Goal: Information Seeking & Learning: Check status

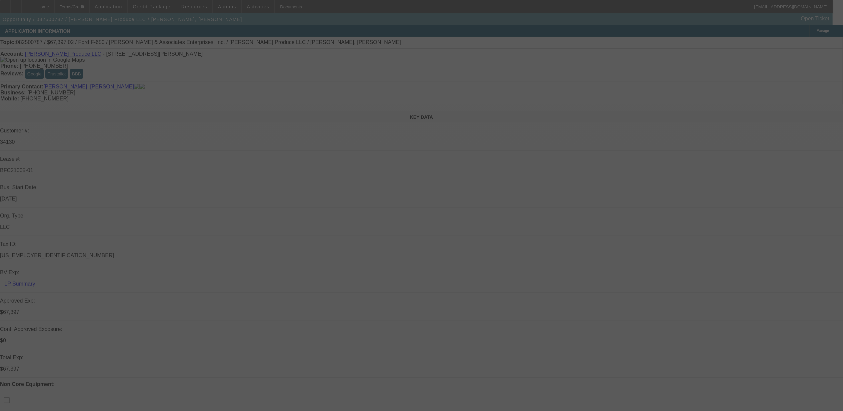
select select "0"
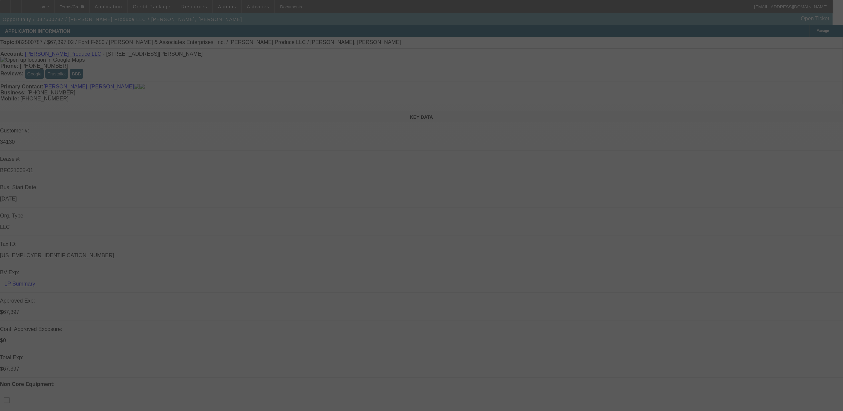
select select "0"
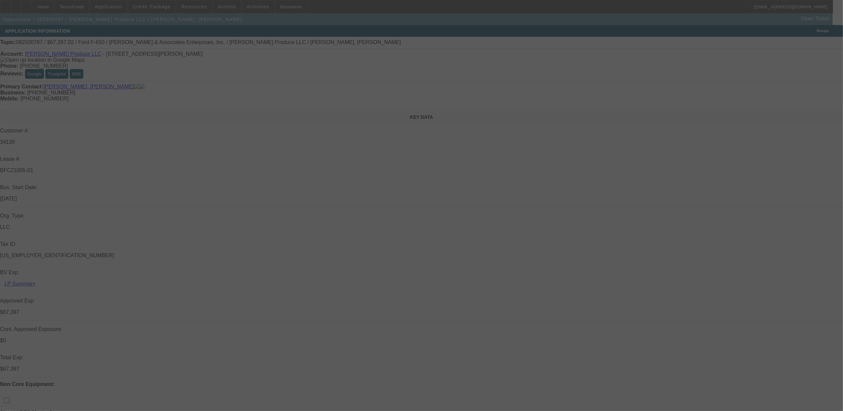
select select "0"
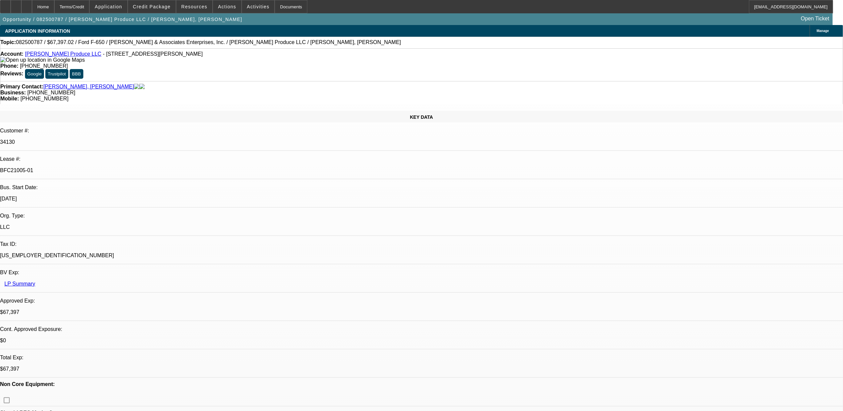
select select "1"
select select "6"
select select "1"
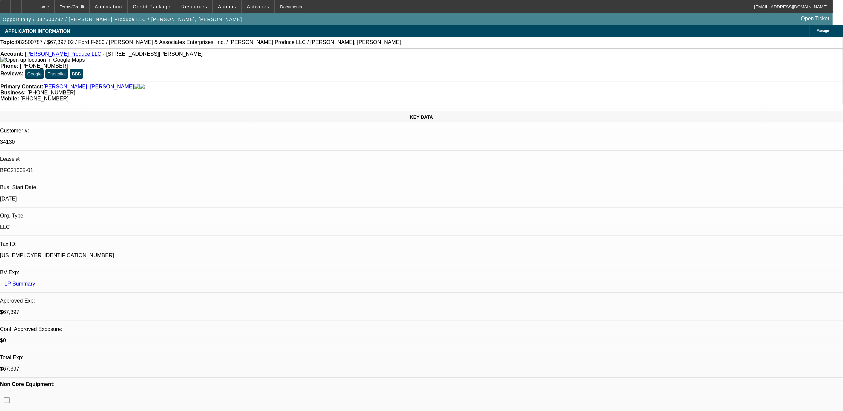
select select "6"
select select "1"
select select "6"
select select "1"
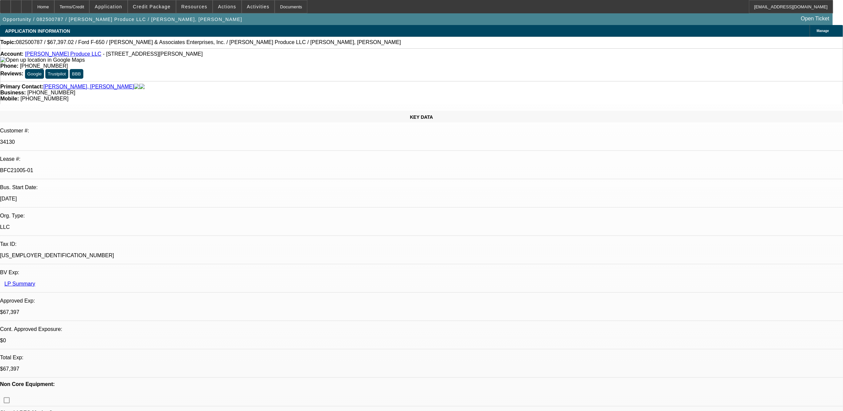
select select "1"
select select "6"
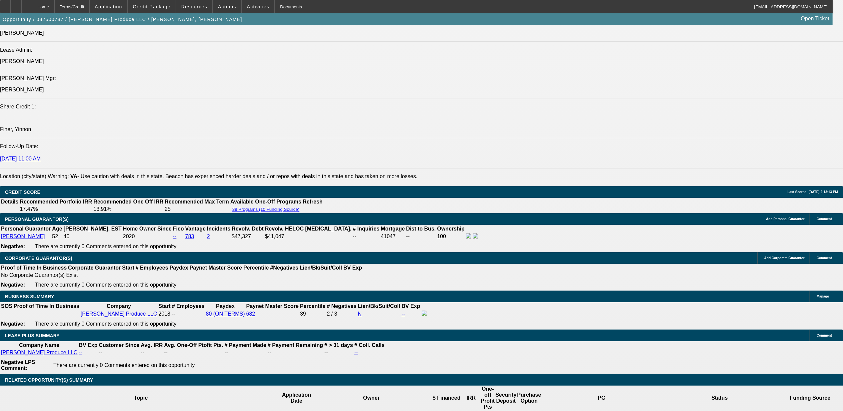
scroll to position [913, 0]
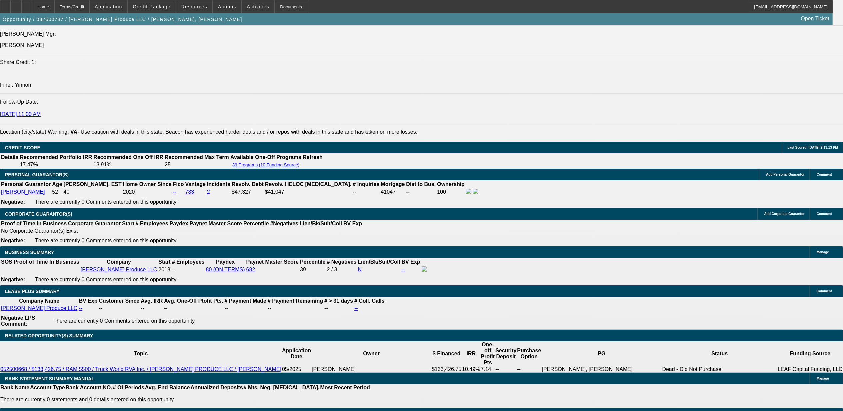
drag, startPoint x: 642, startPoint y: 110, endPoint x: 652, endPoint y: 101, distance: 13.5
drag, startPoint x: 652, startPoint y: 101, endPoint x: 627, endPoint y: 68, distance: 41.9
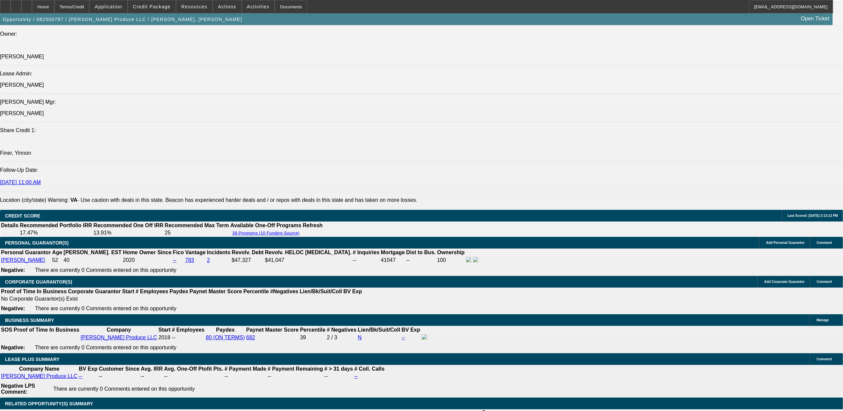
scroll to position [824, 0]
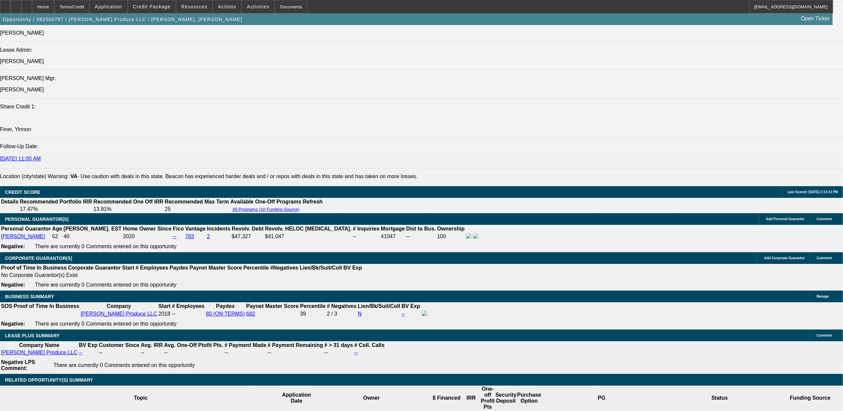
scroll to position [44, 0]
drag, startPoint x: 651, startPoint y: 168, endPoint x: 649, endPoint y: 178, distance: 10.1
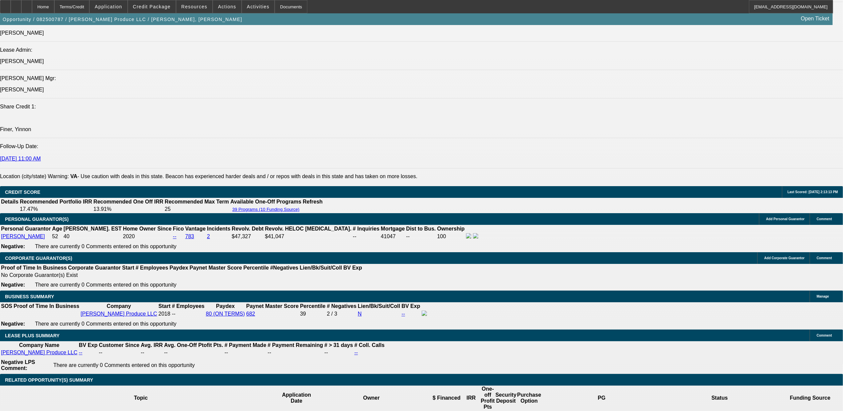
drag, startPoint x: 621, startPoint y: 221, endPoint x: 668, endPoint y: 221, distance: 47.0
drag, startPoint x: 668, startPoint y: 221, endPoint x: 657, endPoint y: 227, distance: 12.5
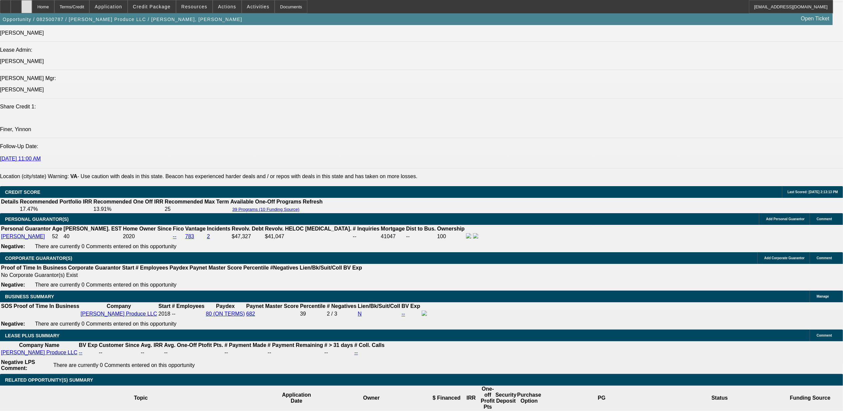
click at [27, 4] on icon at bounding box center [27, 4] width 0 height 0
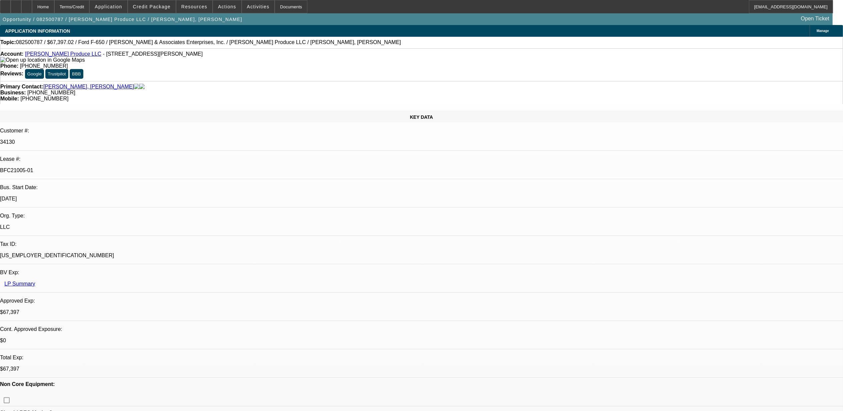
select select "0"
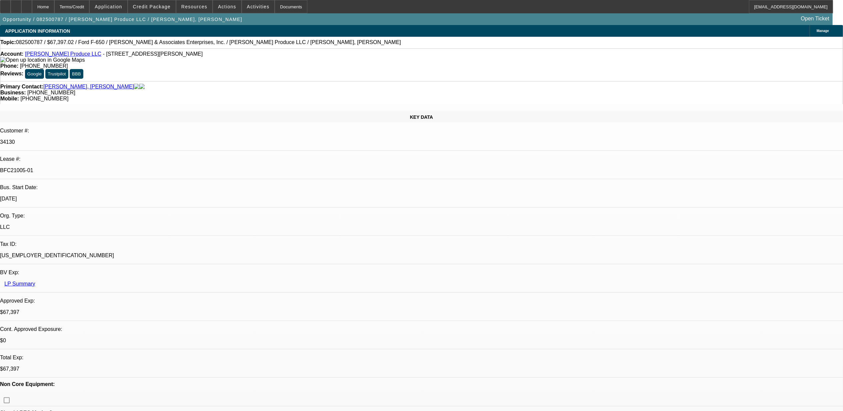
select select "0"
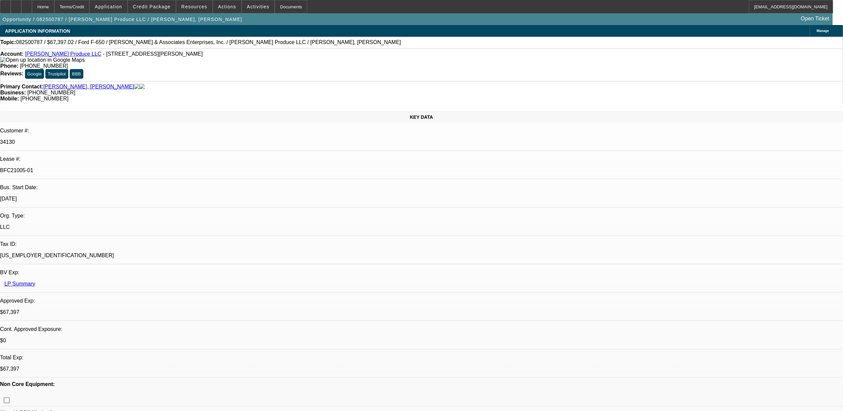
select select "0"
select select "1"
select select "6"
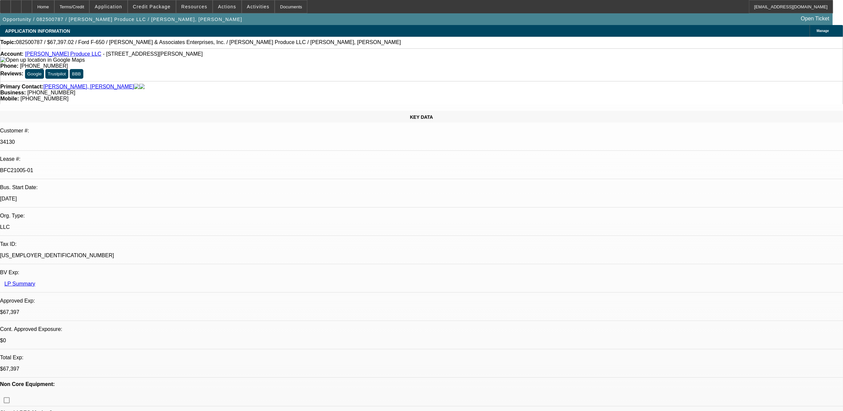
select select "1"
select select "6"
select select "1"
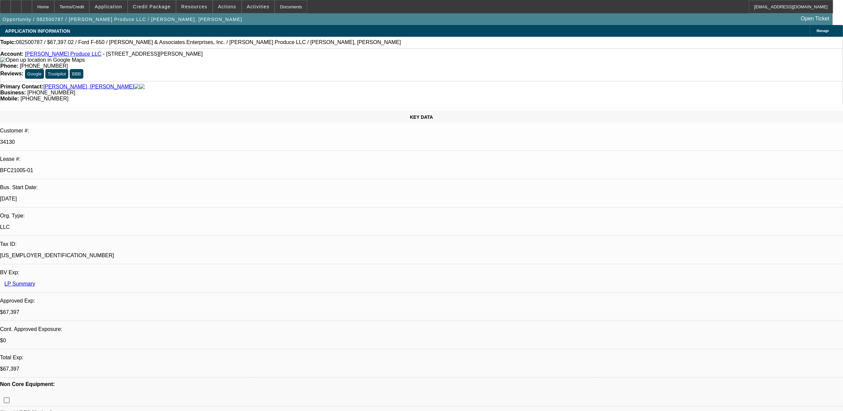
select select "6"
select select "1"
select select "6"
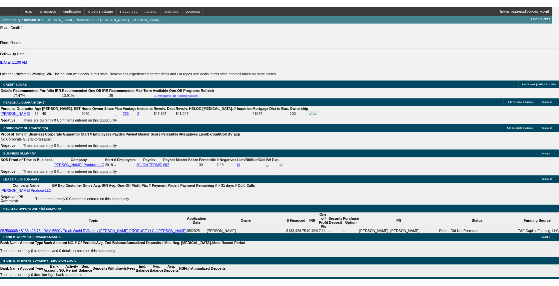
scroll to position [944, 0]
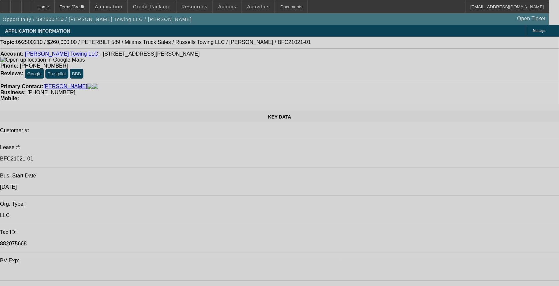
select select "0"
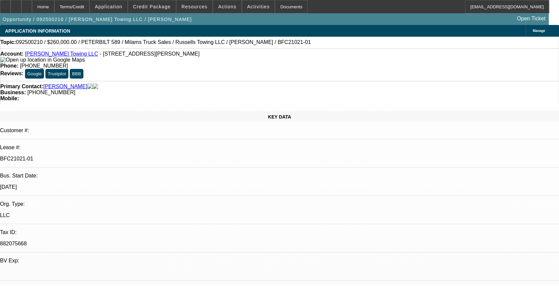
select select "0"
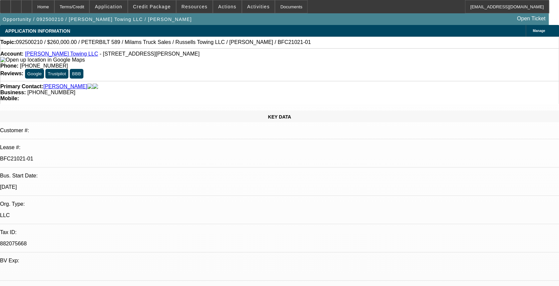
select select "0"
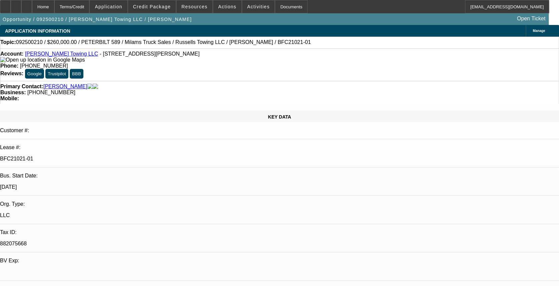
select select "0"
select select "1"
select select "3"
select select "6"
select select "1"
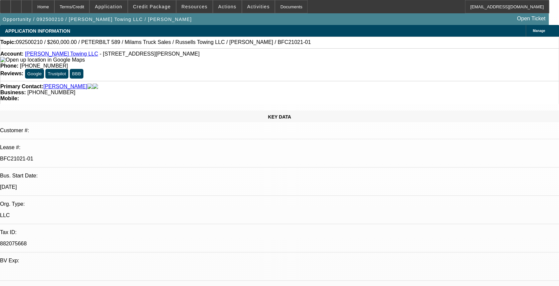
select select "3"
select select "6"
select select "1"
select select "3"
select select "6"
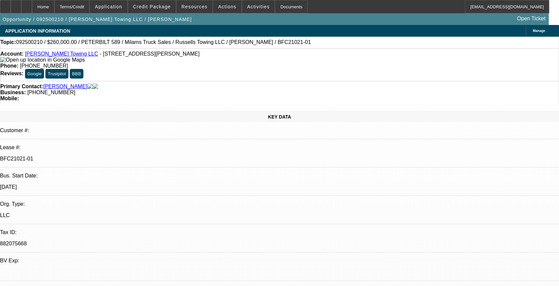
select select "1"
select select "3"
select select "6"
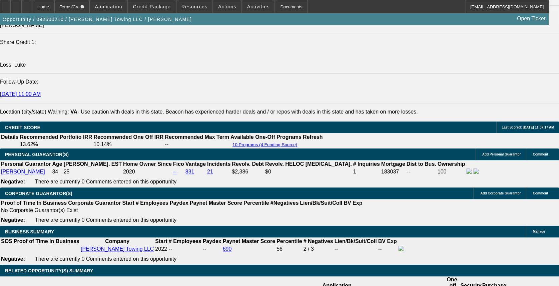
scroll to position [978, 0]
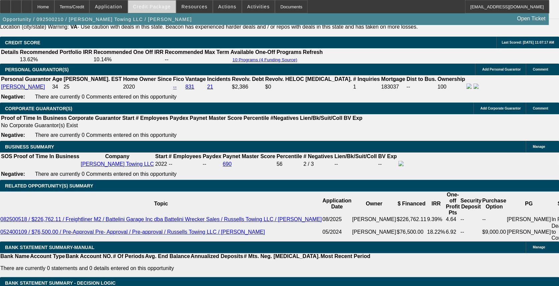
click at [162, 11] on span at bounding box center [152, 7] width 48 height 16
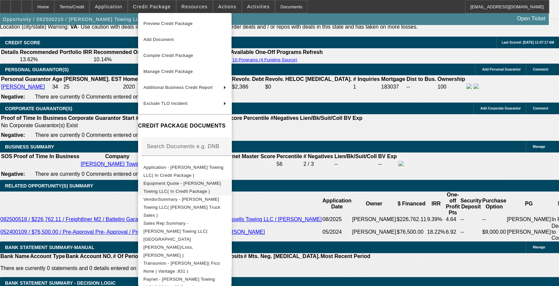
click at [213, 184] on span "Equipment Quote - [PERSON_NAME] Towing LLC( In Credit Package )" at bounding box center [181, 187] width 77 height 13
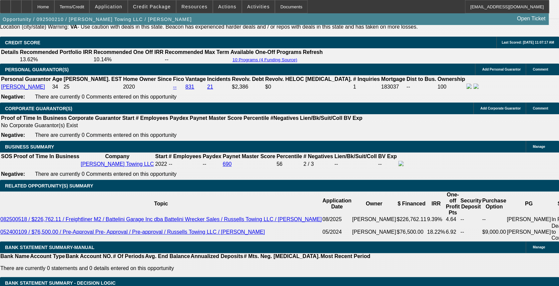
drag, startPoint x: 121, startPoint y: 241, endPoint x: 136, endPoint y: 236, distance: 16.0
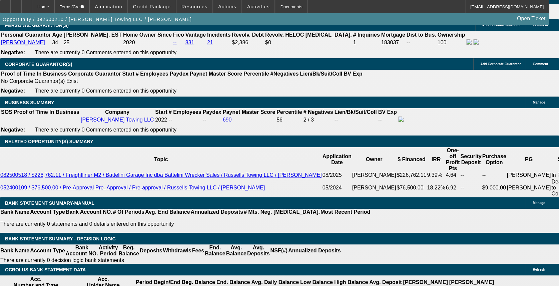
scroll to position [0, 0]
drag, startPoint x: 424, startPoint y: 98, endPoint x: 427, endPoint y: 101, distance: 4.0
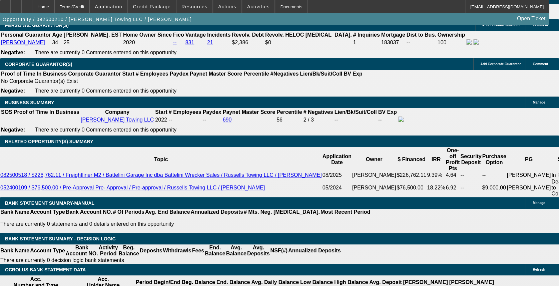
drag, startPoint x: 432, startPoint y: 115, endPoint x: 427, endPoint y: 98, distance: 17.8
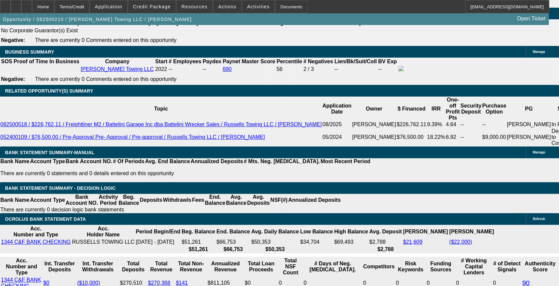
scroll to position [1111, 0]
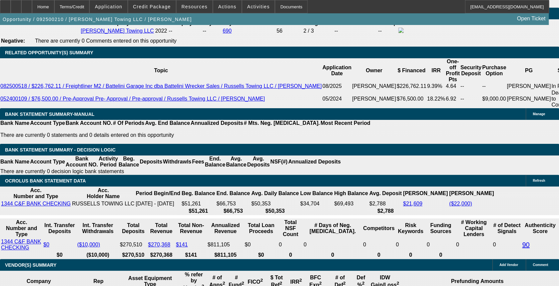
drag, startPoint x: 223, startPoint y: 213, endPoint x: 236, endPoint y: 212, distance: 13.1
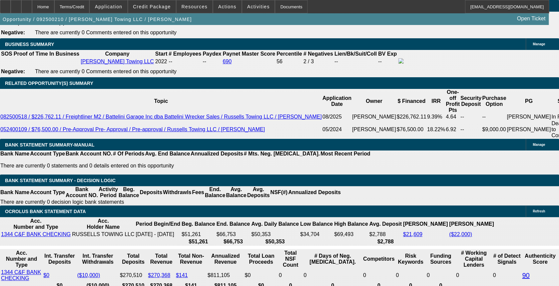
scroll to position [1067, 0]
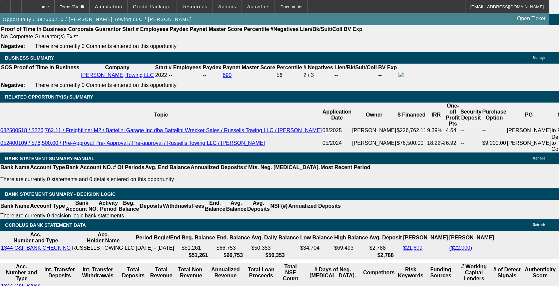
drag, startPoint x: 173, startPoint y: 136, endPoint x: 237, endPoint y: 138, distance: 64.0
drag, startPoint x: 237, startPoint y: 138, endPoint x: 168, endPoint y: 136, distance: 69.4
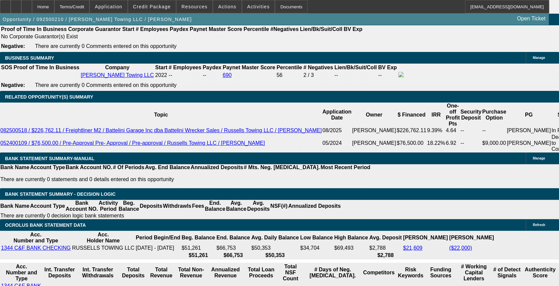
drag, startPoint x: 212, startPoint y: 152, endPoint x: 218, endPoint y: 151, distance: 6.7
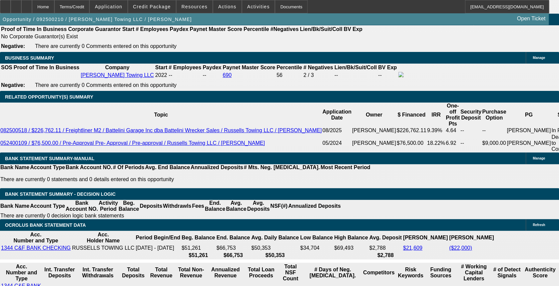
drag, startPoint x: 218, startPoint y: 152, endPoint x: 223, endPoint y: 152, distance: 5.7
drag, startPoint x: 63, startPoint y: 149, endPoint x: 42, endPoint y: 149, distance: 20.7
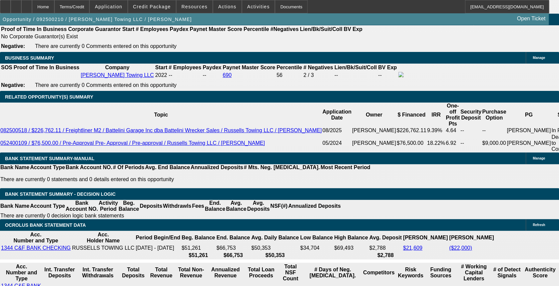
drag, startPoint x: 47, startPoint y: 150, endPoint x: 71, endPoint y: 149, distance: 23.3
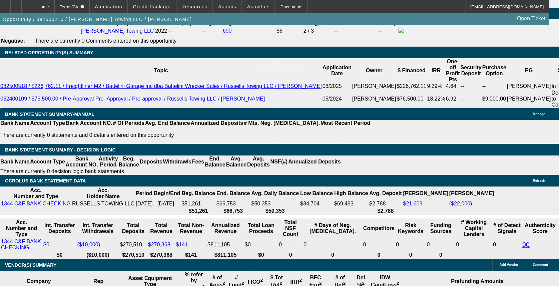
drag, startPoint x: 136, startPoint y: 211, endPoint x: 152, endPoint y: 213, distance: 16.1
drag, startPoint x: 137, startPoint y: 110, endPoint x: 147, endPoint y: 109, distance: 9.4
drag, startPoint x: 132, startPoint y: 214, endPoint x: 154, endPoint y: 213, distance: 22.0
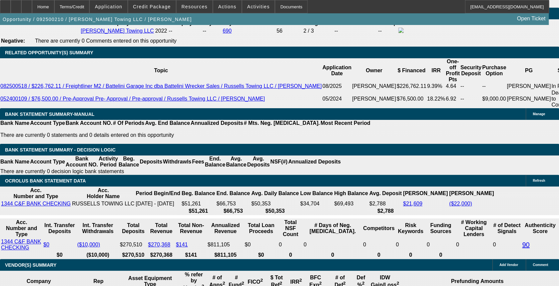
drag, startPoint x: 113, startPoint y: 219, endPoint x: 153, endPoint y: 221, distance: 39.8
drag, startPoint x: 153, startPoint y: 221, endPoint x: 133, endPoint y: 220, distance: 19.4
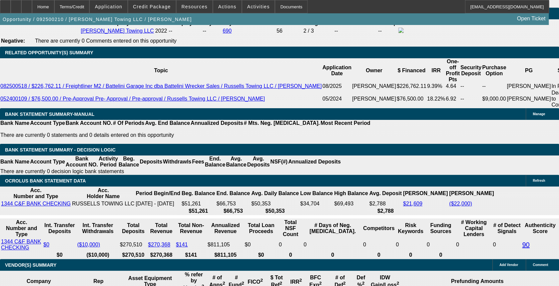
drag, startPoint x: 112, startPoint y: 221, endPoint x: 154, endPoint y: 222, distance: 41.7
drag, startPoint x: 109, startPoint y: 220, endPoint x: 155, endPoint y: 221, distance: 45.7
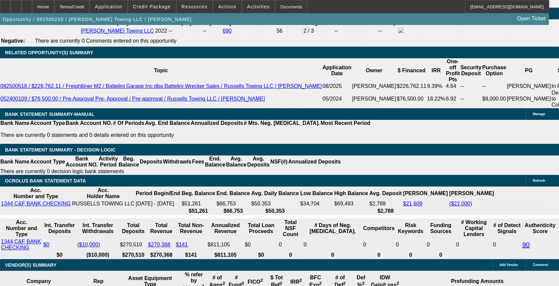
drag, startPoint x: 155, startPoint y: 221, endPoint x: 199, endPoint y: 225, distance: 44.8
drag, startPoint x: 214, startPoint y: 106, endPoint x: 225, endPoint y: 105, distance: 10.4
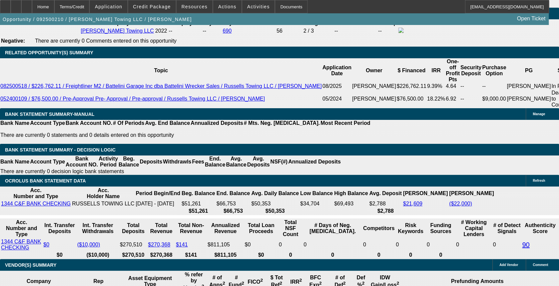
drag, startPoint x: 138, startPoint y: 109, endPoint x: 141, endPoint y: 107, distance: 3.6
drag, startPoint x: 216, startPoint y: 109, endPoint x: 224, endPoint y: 107, distance: 8.1
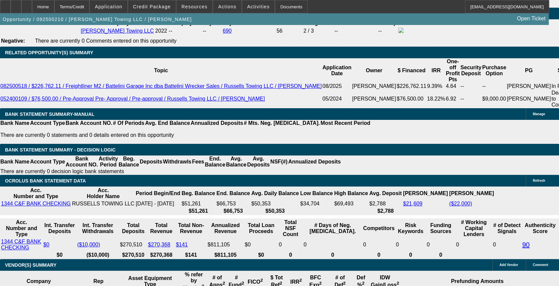
drag, startPoint x: 254, startPoint y: 112, endPoint x: 277, endPoint y: 115, distance: 23.8
drag, startPoint x: 262, startPoint y: 115, endPoint x: 283, endPoint y: 115, distance: 21.0
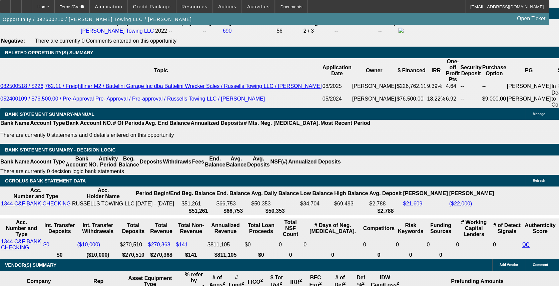
type input "$26,000.00"
drag, startPoint x: 305, startPoint y: 115, endPoint x: 282, endPoint y: 119, distance: 22.9
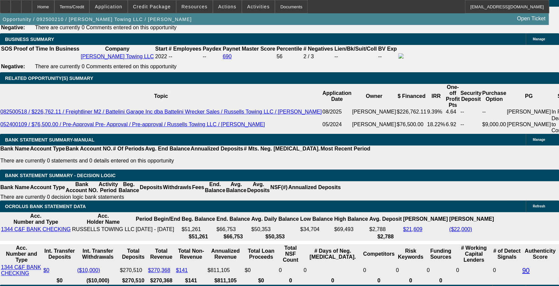
scroll to position [1067, 0]
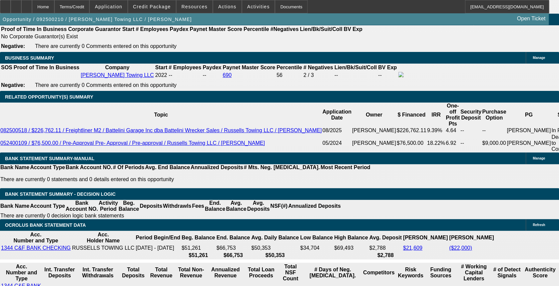
type input "0"
drag, startPoint x: 192, startPoint y: 159, endPoint x: 188, endPoint y: 163, distance: 5.7
type input "4302.89"
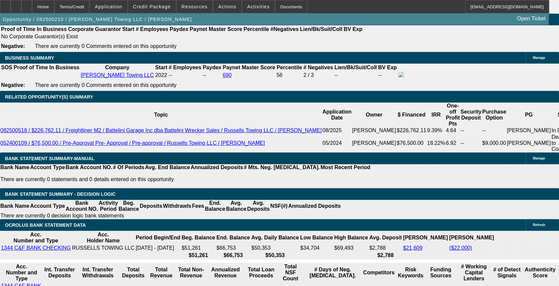
type input "$0.00"
drag, startPoint x: 172, startPoint y: 152, endPoint x: 207, endPoint y: 151, distance: 35.0
type input "$4,302.89"
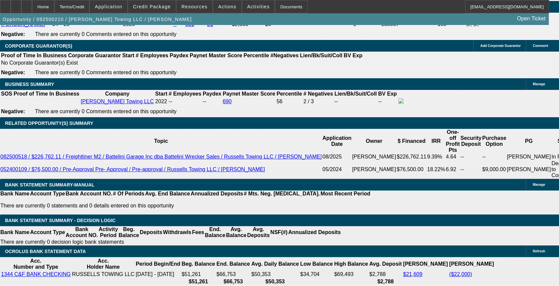
scroll to position [1022, 0]
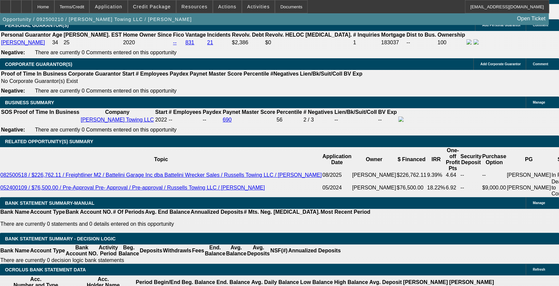
drag, startPoint x: 190, startPoint y: 36, endPoint x: 219, endPoint y: 37, distance: 29.0
drag, startPoint x: 219, startPoint y: 37, endPoint x: 267, endPoint y: 100, distance: 79.0
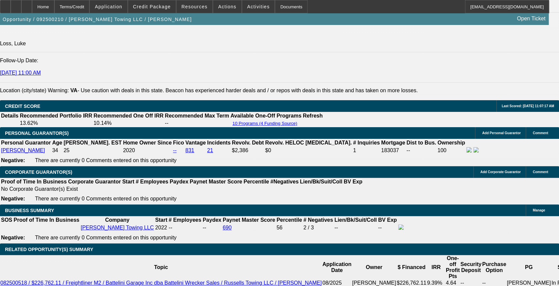
scroll to position [978, 0]
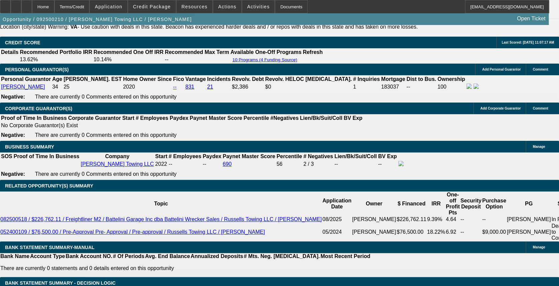
drag, startPoint x: 208, startPoint y: 194, endPoint x: 236, endPoint y: 197, distance: 27.9
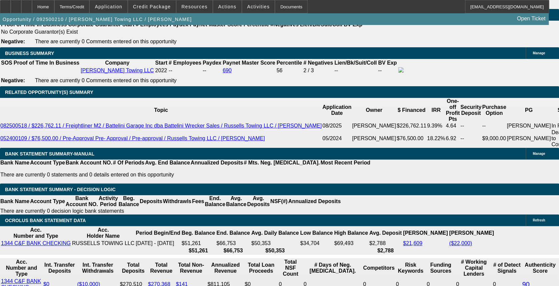
scroll to position [1156, 0]
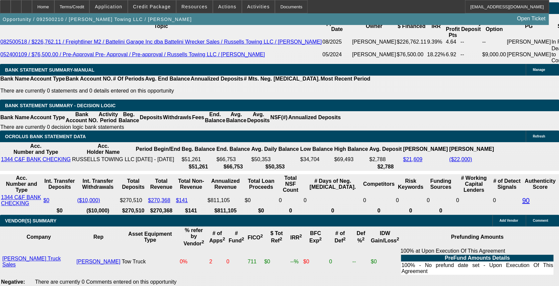
drag, startPoint x: 214, startPoint y: 183, endPoint x: 209, endPoint y: 166, distance: 17.8
drag, startPoint x: 209, startPoint y: 166, endPoint x: 199, endPoint y: 155, distance: 14.9
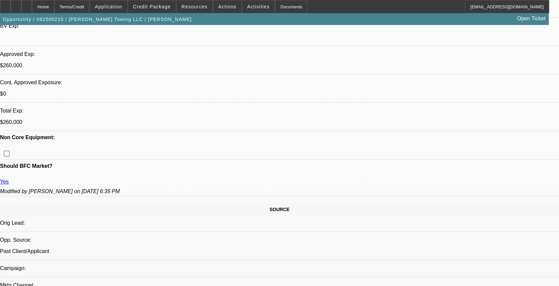
scroll to position [133, 0]
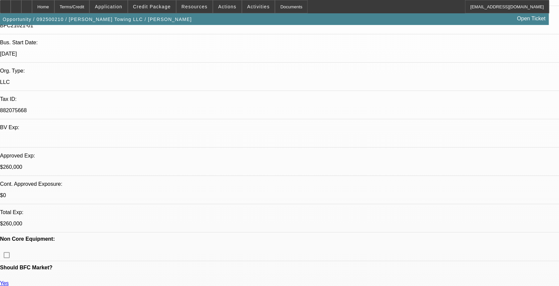
drag, startPoint x: 147, startPoint y: 191, endPoint x: 128, endPoint y: 193, distance: 19.2
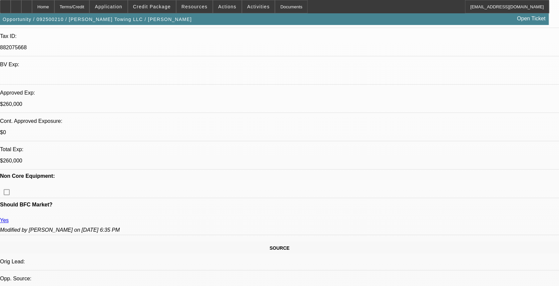
scroll to position [222, 0]
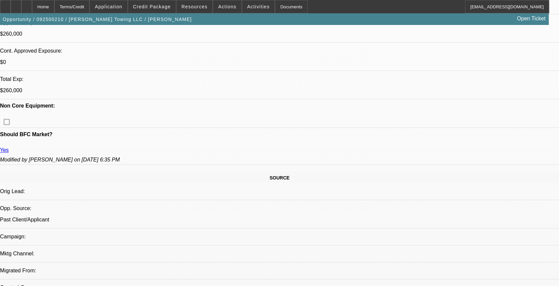
scroll to position [0, 0]
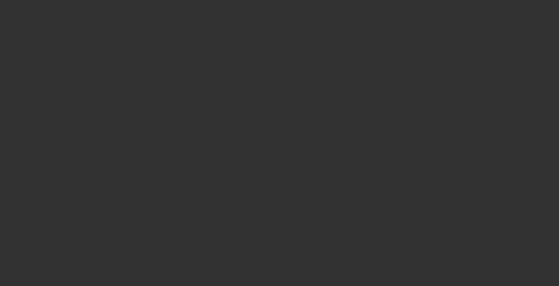
select select "0"
select select "3"
select select "0"
select select "6"
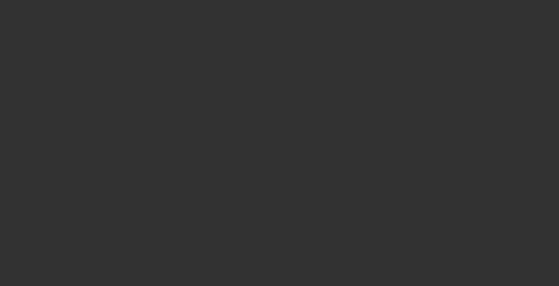
select select "0"
select select "3"
select select "0"
select select "6"
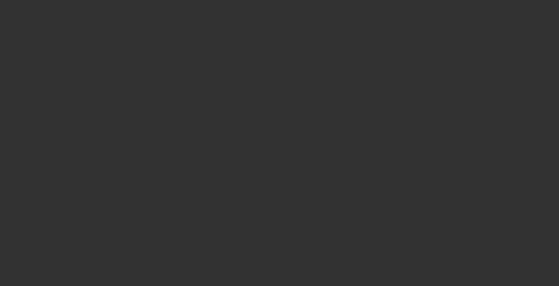
select select "0"
select select "3"
select select "0"
select select "6"
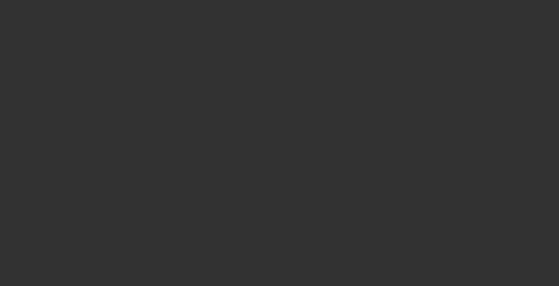
select select "0"
select select "3"
select select "0"
select select "6"
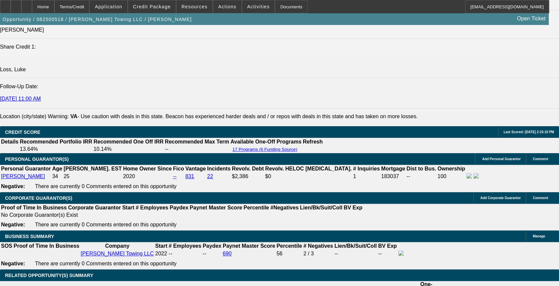
scroll to position [978, 0]
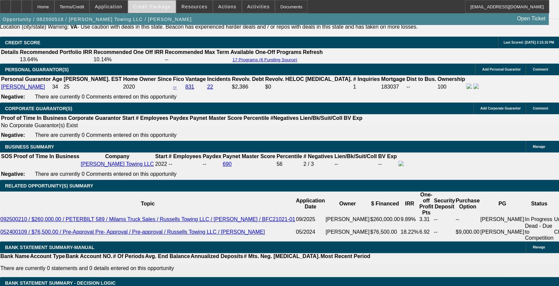
click at [171, 7] on span "Credit Package" at bounding box center [152, 6] width 38 height 5
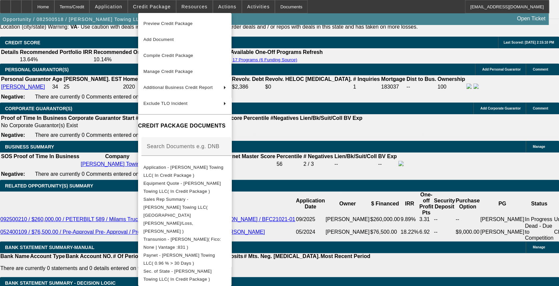
click at [104, 140] on div at bounding box center [279, 143] width 559 height 286
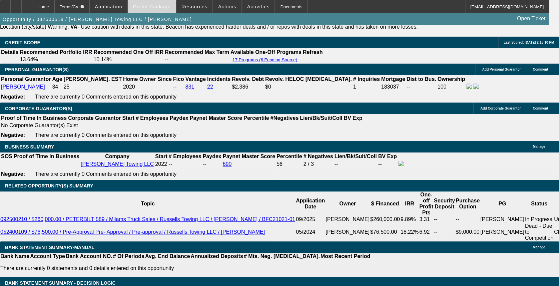
click at [168, 5] on span "Credit Package" at bounding box center [152, 6] width 38 height 5
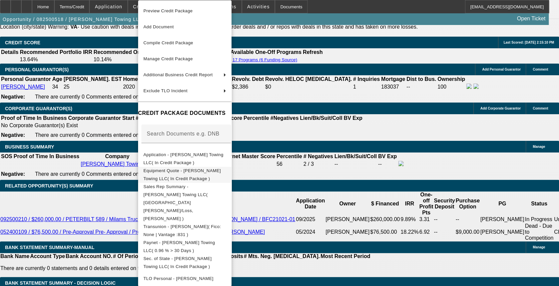
click at [223, 176] on span "Equipment Quote - [PERSON_NAME] Towing LLC( In Credit Package )" at bounding box center [184, 175] width 83 height 16
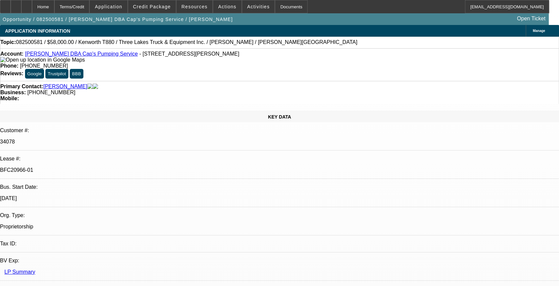
select select "0"
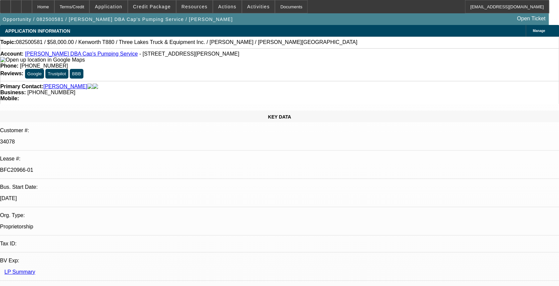
select select "0"
select select "0.1"
select select "0"
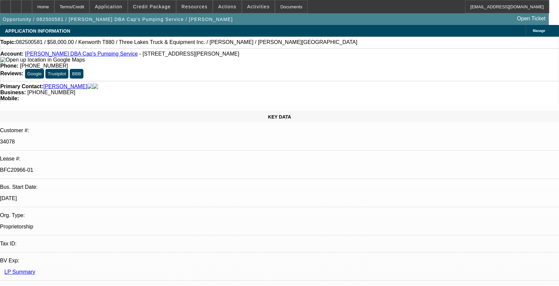
select select "0"
select select "0.1"
select select "1"
select select "9"
select select "6"
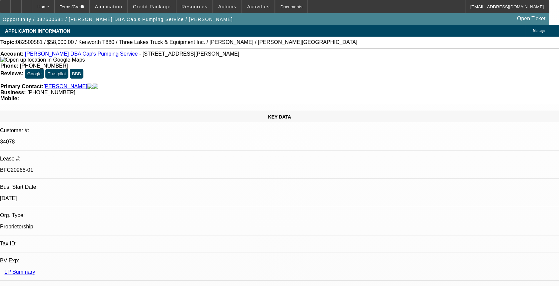
select select "1"
select select "9"
select select "6"
select select "1"
select select "9"
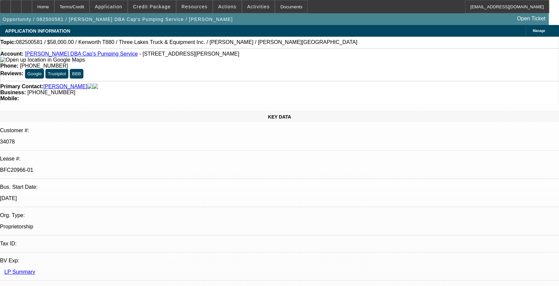
select select "4"
select select "1"
select select "4"
drag, startPoint x: 465, startPoint y: 77, endPoint x: 466, endPoint y: 83, distance: 5.5
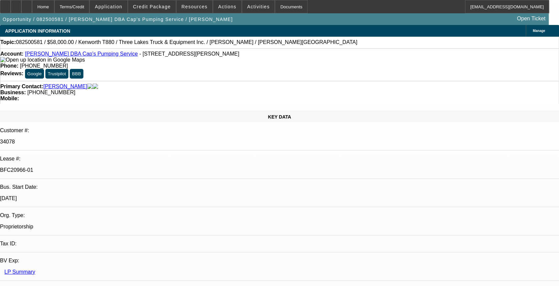
drag, startPoint x: 455, startPoint y: 109, endPoint x: 360, endPoint y: 147, distance: 102.2
drag, startPoint x: 439, startPoint y: 61, endPoint x: 443, endPoint y: 61, distance: 3.7
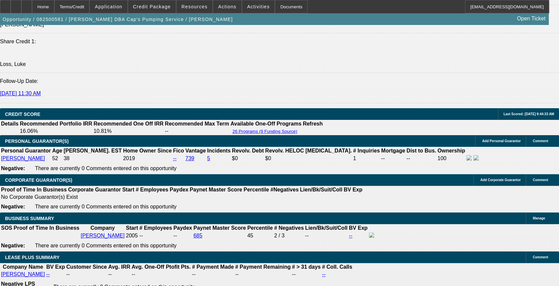
scroll to position [845, 0]
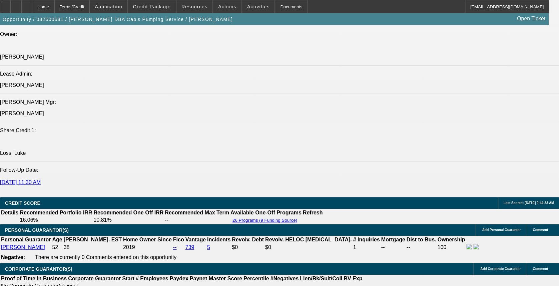
drag, startPoint x: 239, startPoint y: 153, endPoint x: 292, endPoint y: 153, distance: 53.0
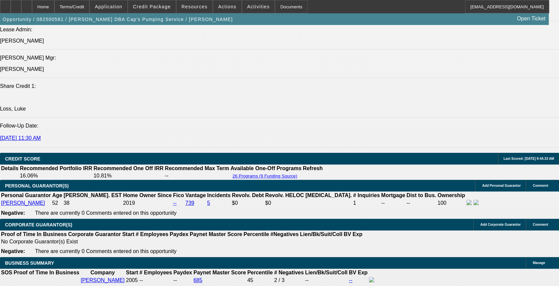
drag, startPoint x: 44, startPoint y: 114, endPoint x: 77, endPoint y: 115, distance: 33.3
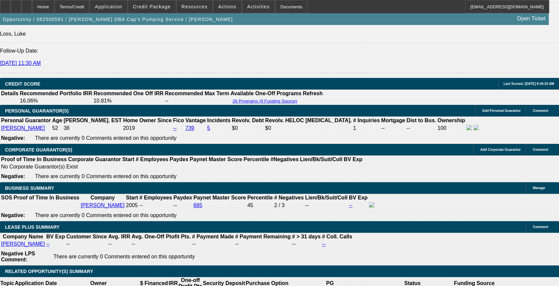
scroll to position [978, 0]
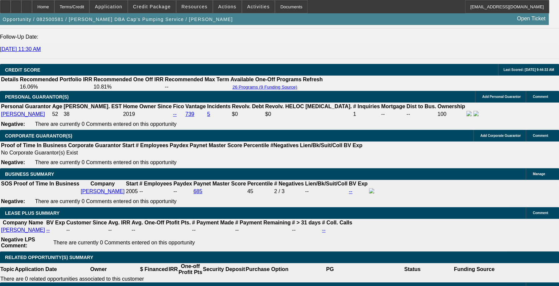
drag, startPoint x: 135, startPoint y: 216, endPoint x: 153, endPoint y: 219, distance: 18.2
drag, startPoint x: 153, startPoint y: 219, endPoint x: 101, endPoint y: 182, distance: 63.4
drag, startPoint x: 137, startPoint y: 218, endPoint x: 155, endPoint y: 217, distance: 17.4
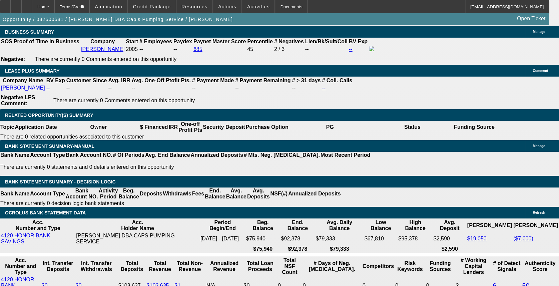
scroll to position [1076, 0]
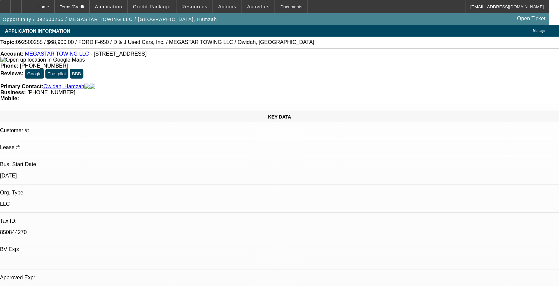
select select "0"
select select "0.1"
select select "0"
select select "2"
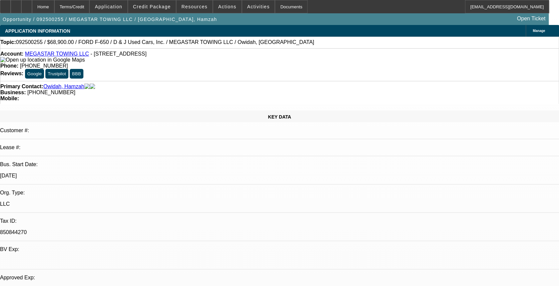
select select "0.1"
select select "0"
select select "2"
select select "0.1"
select select "0"
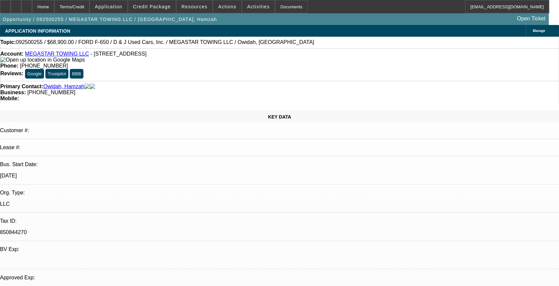
select select "0"
select select "0.1"
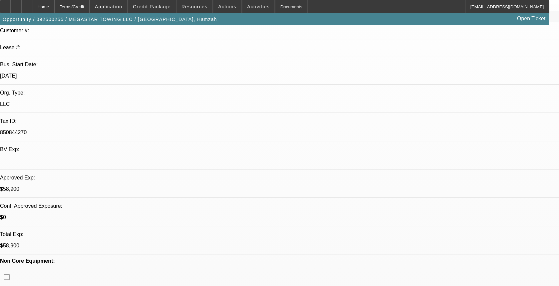
select select "1"
select select "4"
select select "1"
select select "2"
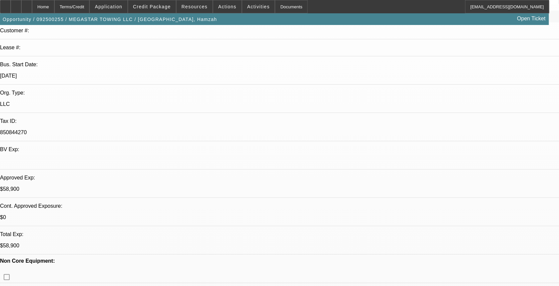
select select "4"
select select "1"
select select "2"
select select "4"
select select "1"
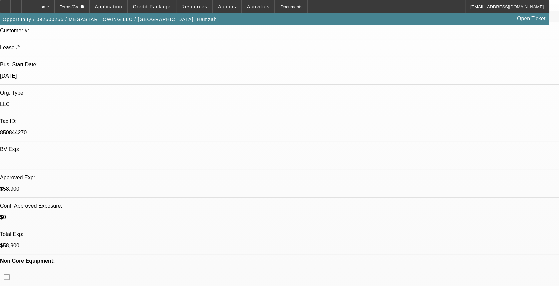
select select "1"
select select "4"
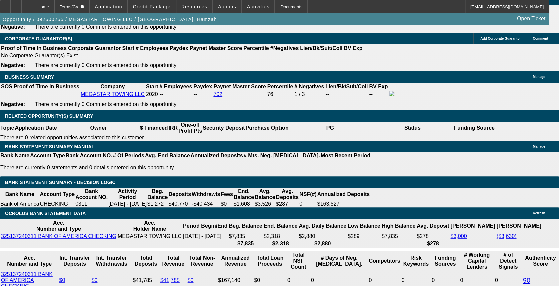
scroll to position [978, 0]
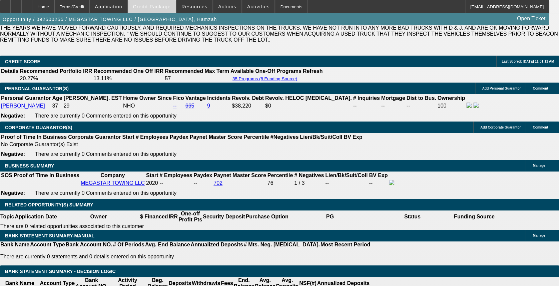
click at [162, 8] on span "Credit Package" at bounding box center [152, 6] width 38 height 5
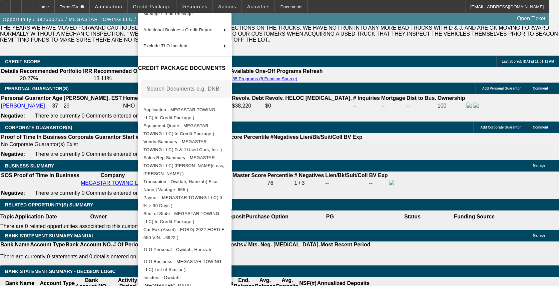
scroll to position [108, 0]
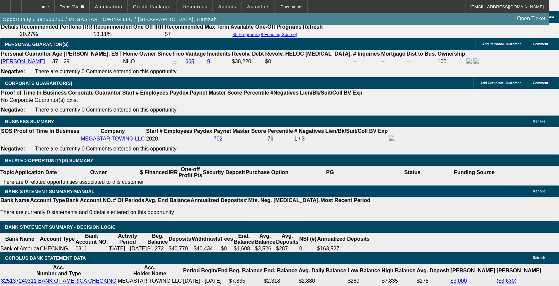
scroll to position [0, 123]
drag, startPoint x: 243, startPoint y: 180, endPoint x: 291, endPoint y: 179, distance: 48.4
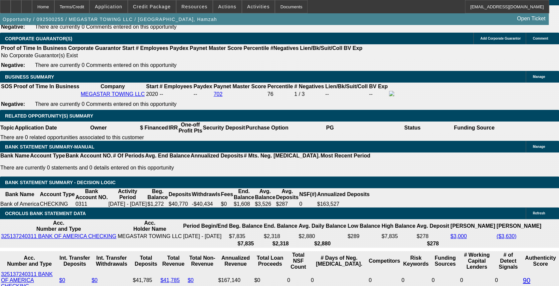
scroll to position [489, 0]
drag, startPoint x: 444, startPoint y: 98, endPoint x: 448, endPoint y: 101, distance: 5.5
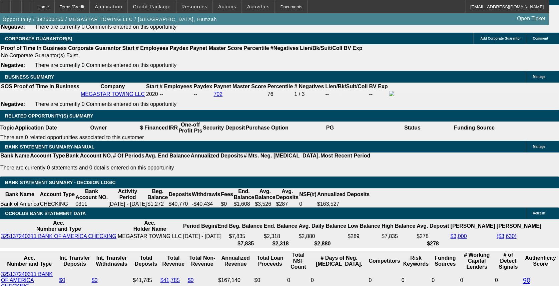
scroll to position [0, 0]
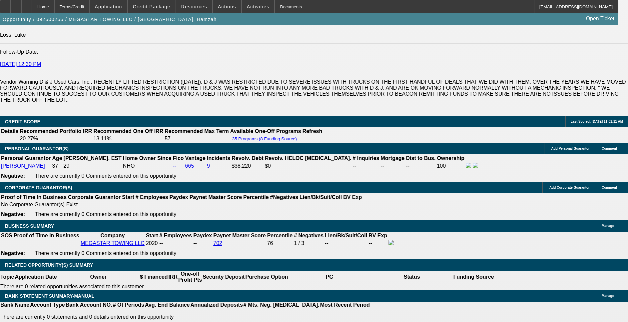
scroll to position [917, 0]
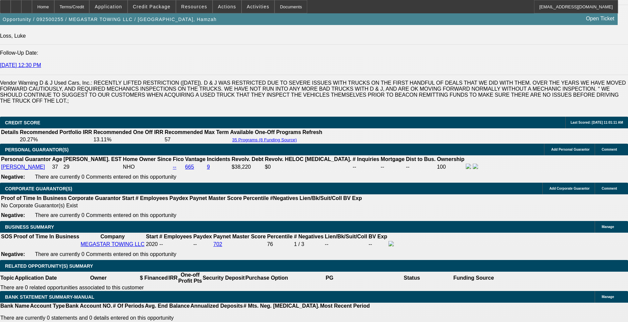
drag, startPoint x: 527, startPoint y: 110, endPoint x: 527, endPoint y: 132, distance: 22.0
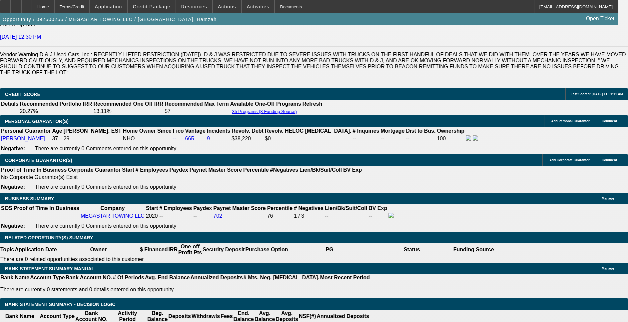
scroll to position [967, 0]
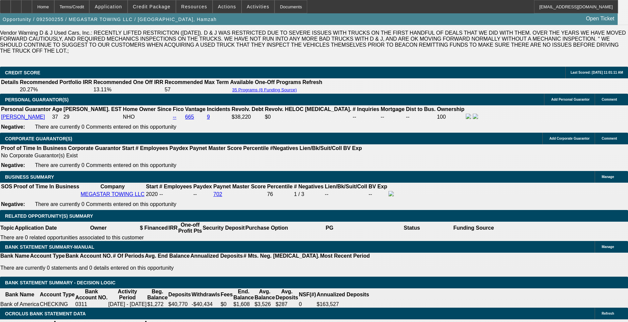
drag, startPoint x: 226, startPoint y: 235, endPoint x: 166, endPoint y: 232, distance: 60.4
drag, startPoint x: 214, startPoint y: 230, endPoint x: 54, endPoint y: 171, distance: 170.0
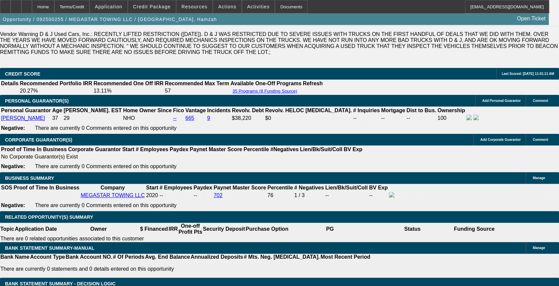
scroll to position [205, 0]
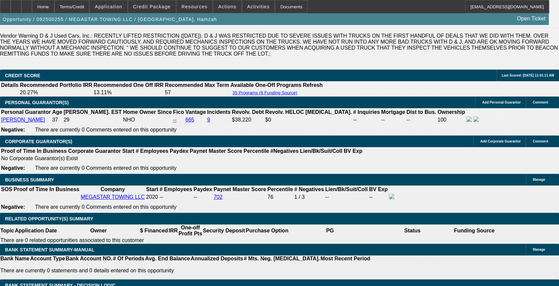
drag, startPoint x: 302, startPoint y: 166, endPoint x: 106, endPoint y: 153, distance: 196.8
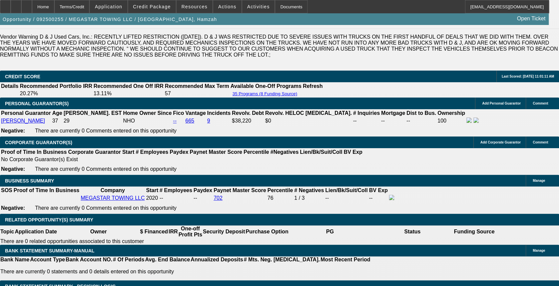
scroll to position [0, 0]
drag, startPoint x: 183, startPoint y: 133, endPoint x: 80, endPoint y: 121, distance: 103.1
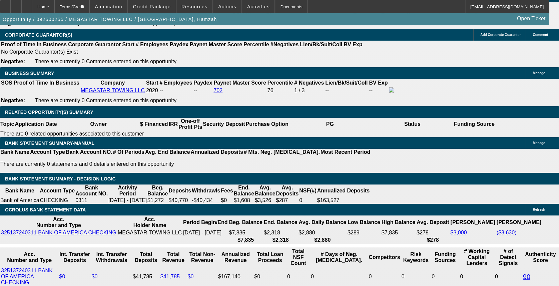
scroll to position [1096, 0]
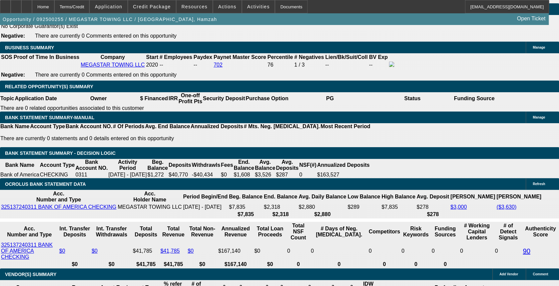
drag, startPoint x: 190, startPoint y: 232, endPoint x: 236, endPoint y: 235, distance: 46.4
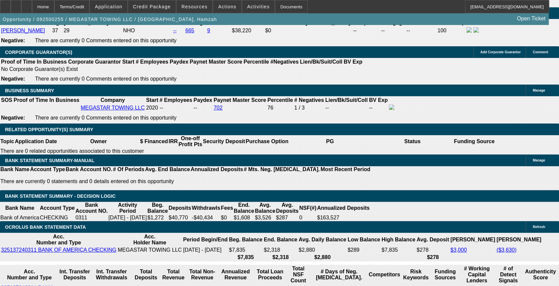
scroll to position [1052, 0]
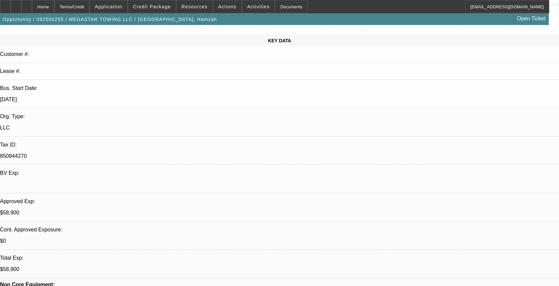
scroll to position [29, 0]
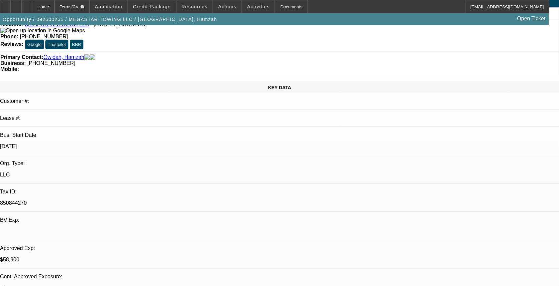
drag, startPoint x: 87, startPoint y: 98, endPoint x: 72, endPoint y: 97, distance: 15.1
click at [72, 144] on p "[DATE]" at bounding box center [279, 147] width 559 height 6
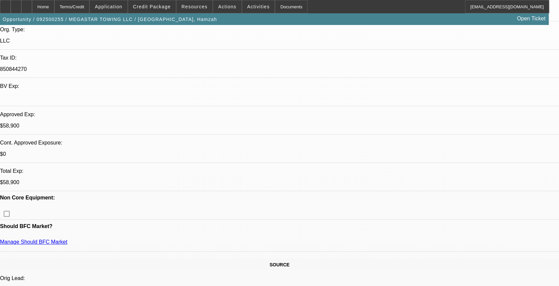
scroll to position [252, 0]
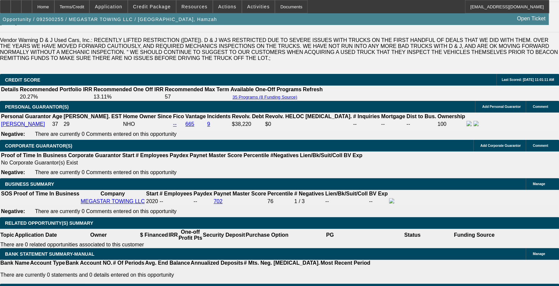
scroll to position [1008, 0]
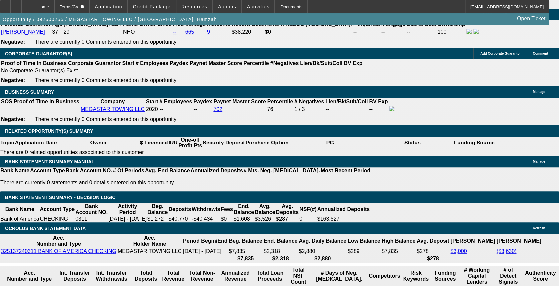
scroll to position [28, 0]
drag, startPoint x: 238, startPoint y: 195, endPoint x: 269, endPoint y: 195, distance: 31.0
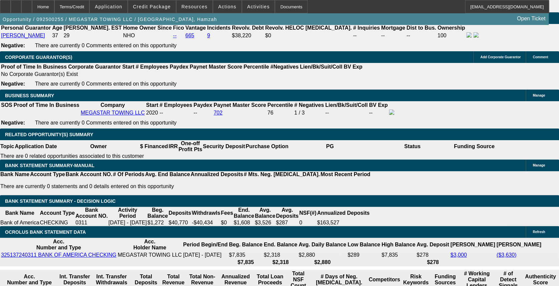
drag, startPoint x: 276, startPoint y: 198, endPoint x: 206, endPoint y: 186, distance: 71.4
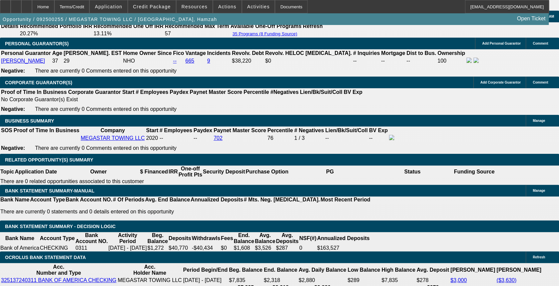
scroll to position [1003, 0]
